Goal: Browse casually: Explore the website without a specific task or goal

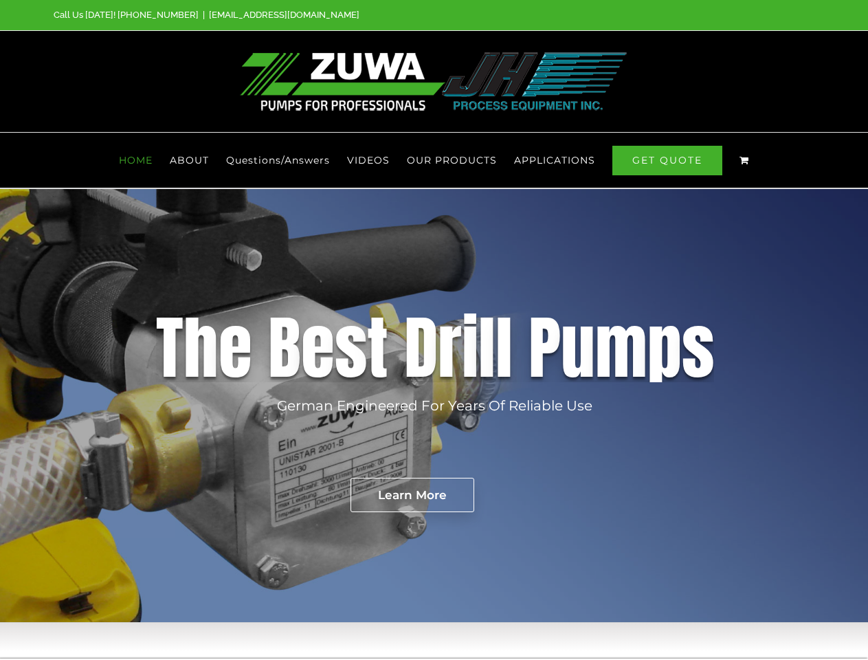
click at [434, 330] on div "D" at bounding box center [421, 347] width 34 height 69
click at [452, 160] on span "OUR PRODUCTS" at bounding box center [452, 160] width 90 height 10
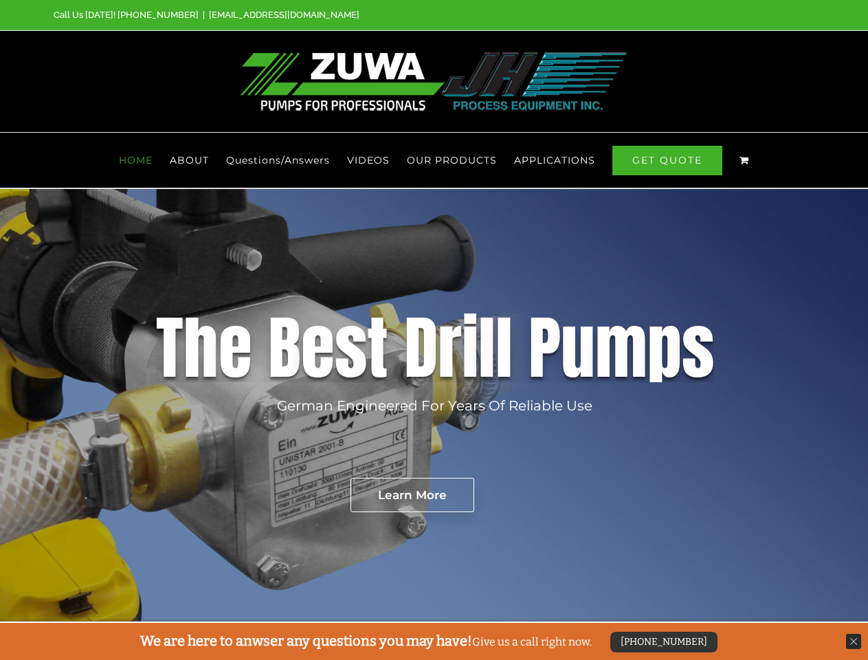
click at [554, 160] on span "APPLICATIONS" at bounding box center [554, 160] width 81 height 10
click at [434, 405] on rs-layer "German Engineered For Years Of Reliable Use" at bounding box center [434, 405] width 315 height 21
click at [412, 495] on rs-layer "Learn More" at bounding box center [412, 495] width 124 height 34
click at [662, 642] on div "[PHONE_NUMBER]" at bounding box center [663, 642] width 107 height 21
click at [853, 641] on img at bounding box center [853, 641] width 15 height 15
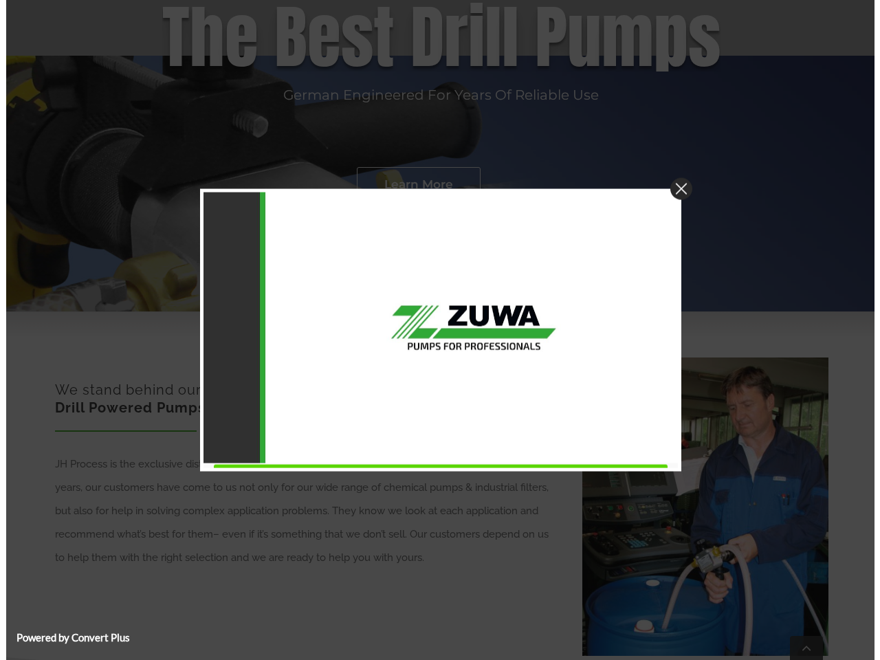
scroll to position [622, 0]
